Goal: Task Accomplishment & Management: Use online tool/utility

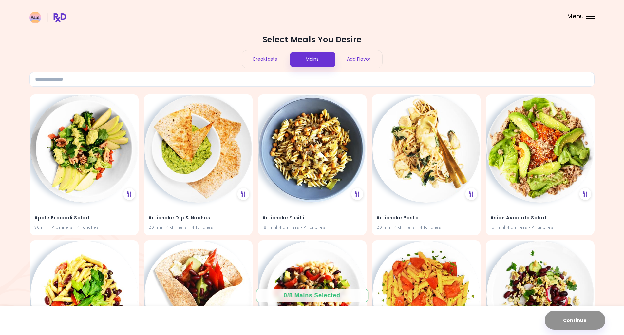
click at [580, 17] on span "Menu" at bounding box center [576, 16] width 17 height 6
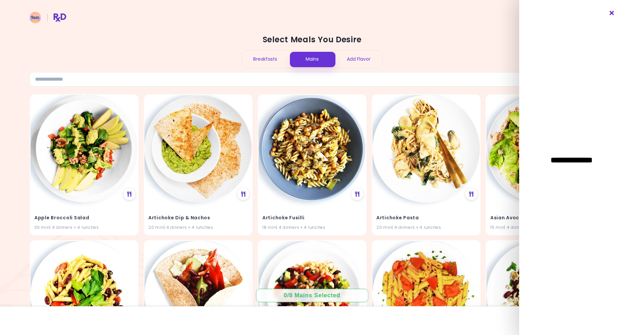
click at [611, 14] on icon "Close" at bounding box center [612, 13] width 6 height 5
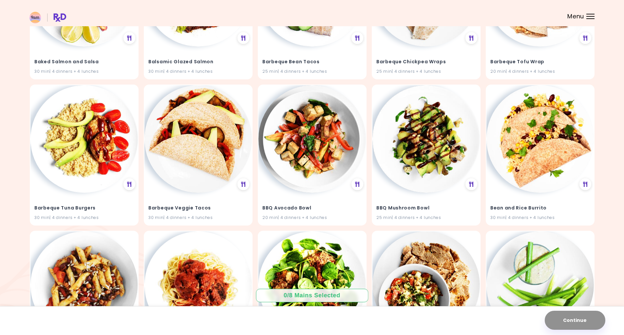
scroll to position [786, 0]
